Goal: Task Accomplishment & Management: Complete application form

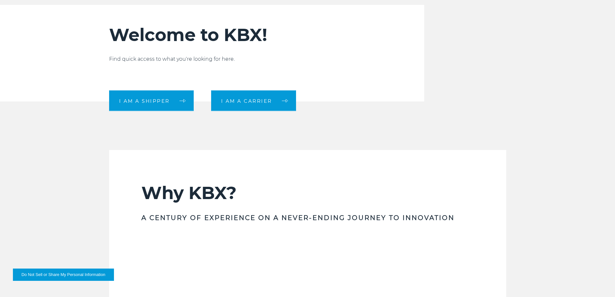
scroll to position [226, 0]
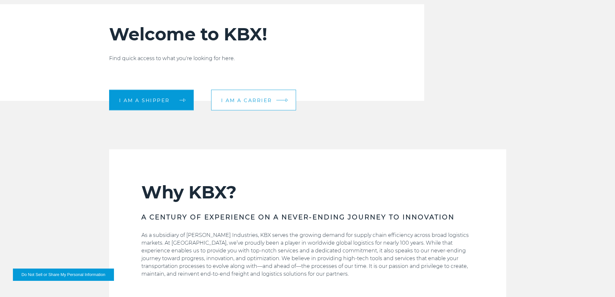
click at [247, 102] on span "I am a carrier" at bounding box center [246, 99] width 51 height 5
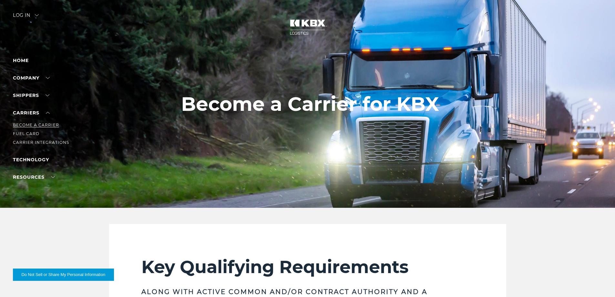
click at [48, 123] on link "Become a Carrier" at bounding box center [36, 124] width 46 height 5
